Goal: Navigation & Orientation: Understand site structure

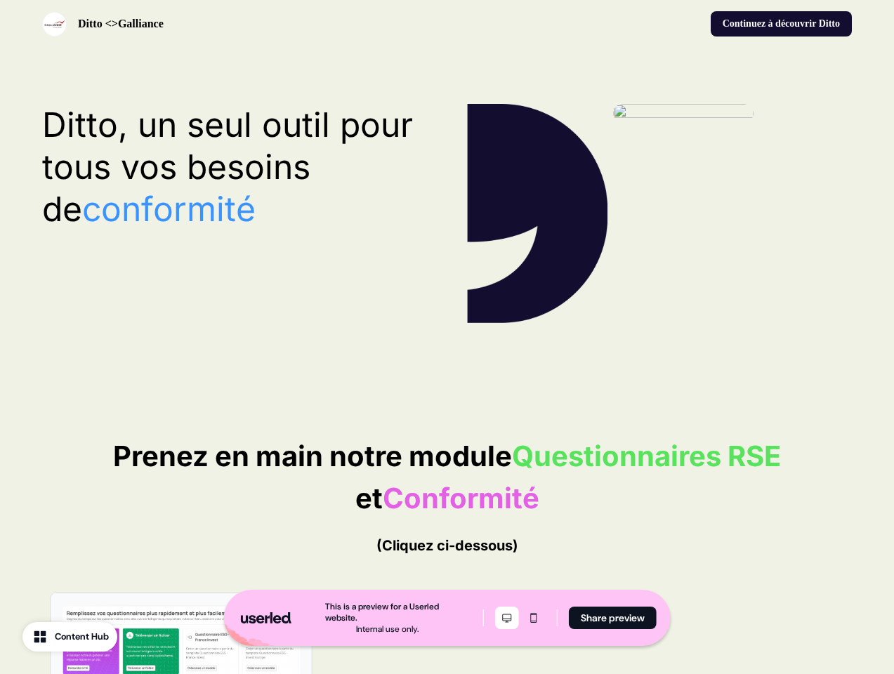
click at [505, 618] on icon "Desktop mode" at bounding box center [506, 617] width 17 height 11
click at [531, 618] on icon "Mobile mode" at bounding box center [533, 617] width 17 height 11
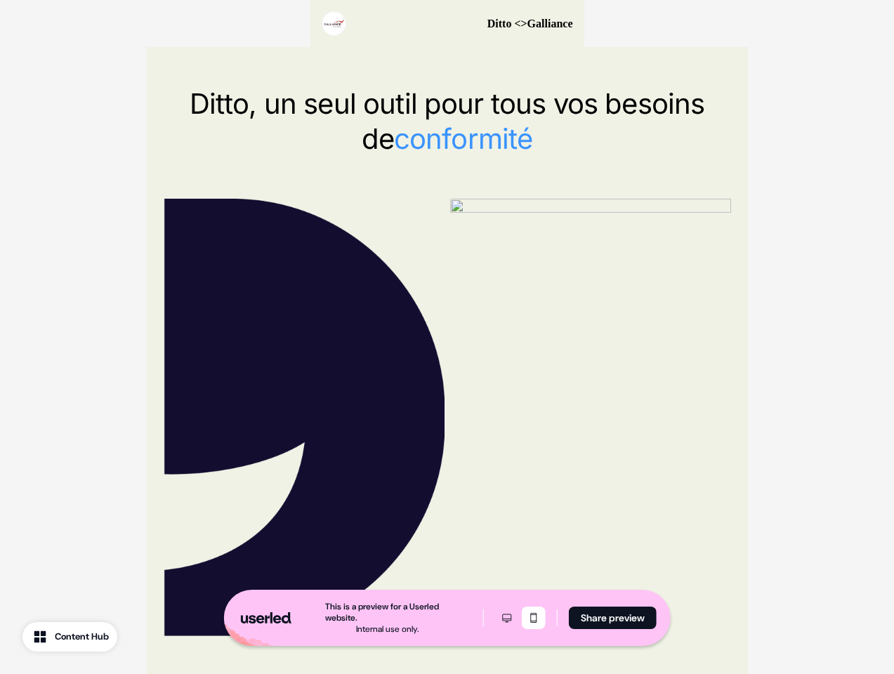
click at [611, 618] on button "Share preview" at bounding box center [613, 618] width 88 height 22
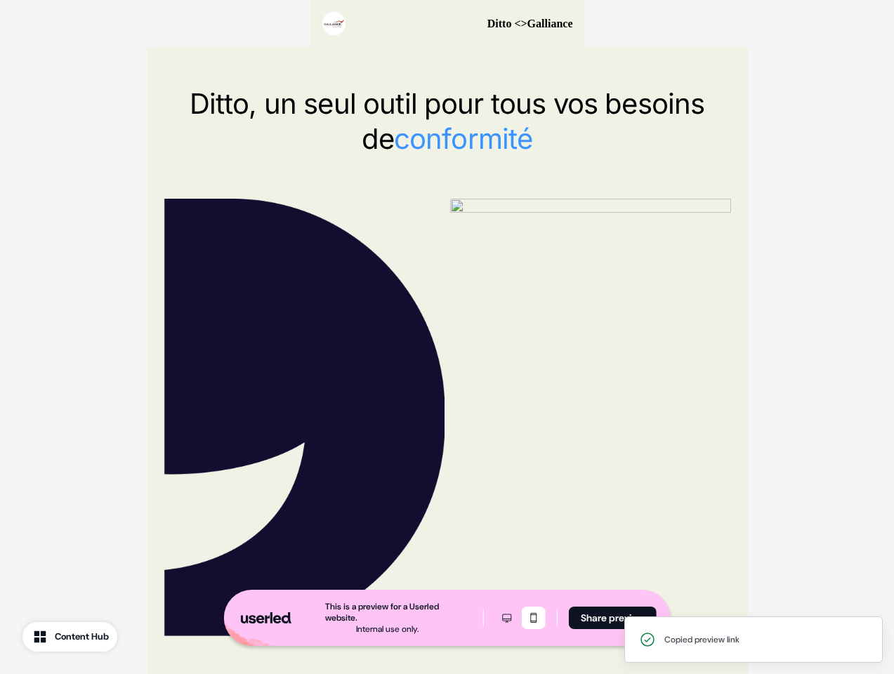
click at [446, 24] on div "Ditto <>Galliance" at bounding box center [447, 23] width 274 height 47
click at [446, 213] on div at bounding box center [447, 417] width 567 height 437
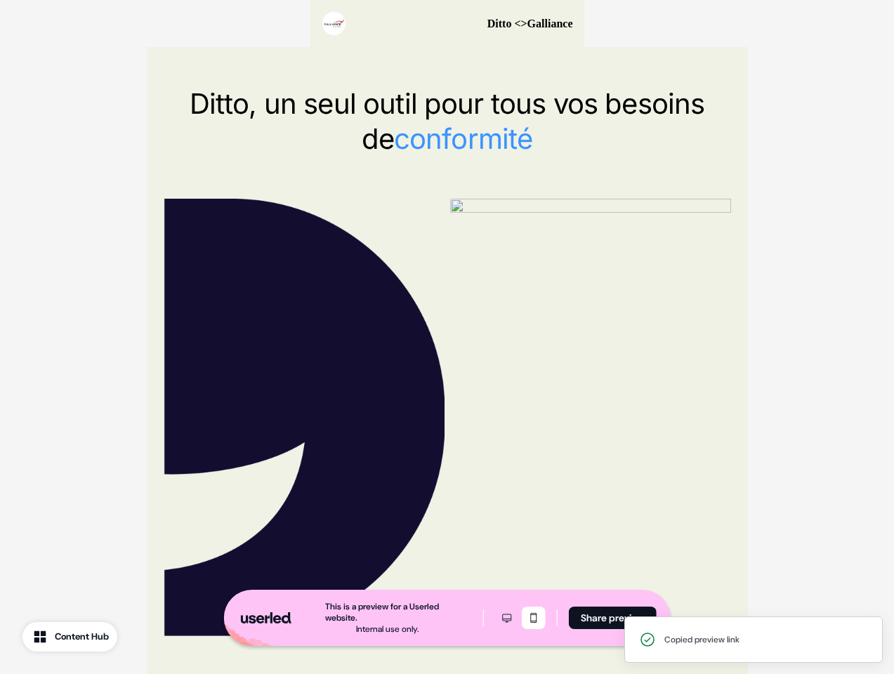
click at [234, 167] on div "Ditto, un seul outil pour tous vos besoins de conformité" at bounding box center [447, 361] width 601 height 628
click at [659, 213] on img at bounding box center [590, 208] width 281 height 19
